Goal: Task Accomplishment & Management: Manage account settings

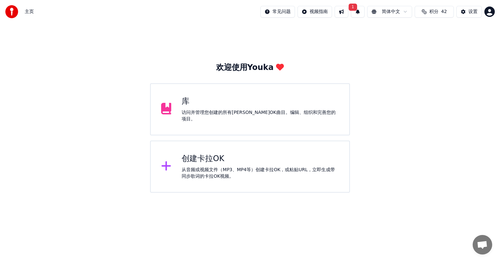
click at [437, 12] on span "积分" at bounding box center [433, 11] width 9 height 7
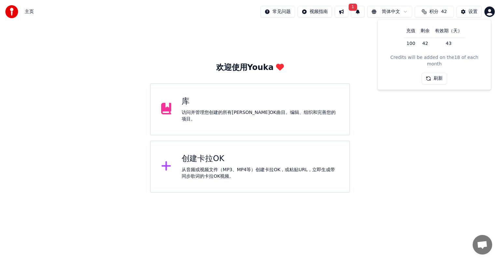
click at [356, 12] on button "1" at bounding box center [358, 12] width 14 height 12
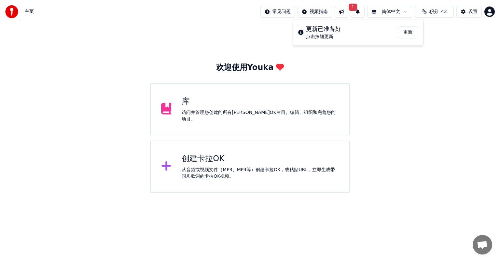
click at [320, 30] on div "更新已准备好" at bounding box center [323, 28] width 35 height 9
click at [406, 30] on button "更新" at bounding box center [408, 32] width 20 height 12
click at [442, 12] on span "42" at bounding box center [444, 11] width 6 height 7
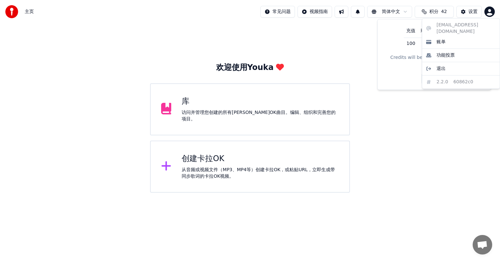
click at [491, 14] on html "主页 常见问题 视频指南 简体中文 积分 42 设置 欢迎使用Youka 库 访问并管理您创建的所有卡拉OK曲目。编辑、组织和完善您的项目。 创建卡拉OK 从…" at bounding box center [250, 96] width 500 height 193
click at [449, 25] on div "candy@jeetech.com.tw 账单 功能投票 退出 2.2.0 60862c0" at bounding box center [461, 53] width 78 height 71
click at [384, 45] on html "主页 常见问题 视频指南 简体中文 积分 42 设置 欢迎使用Youka 库 访问并管理您创建的所有卡拉OK曲目。编辑、组织和完善您的项目。 创建卡拉OK 从…" at bounding box center [250, 96] width 500 height 193
